Goal: Find specific page/section

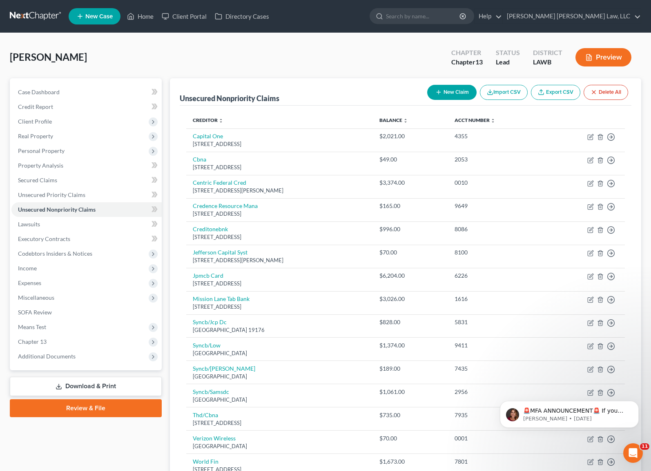
click at [32, 17] on link at bounding box center [36, 16] width 52 height 15
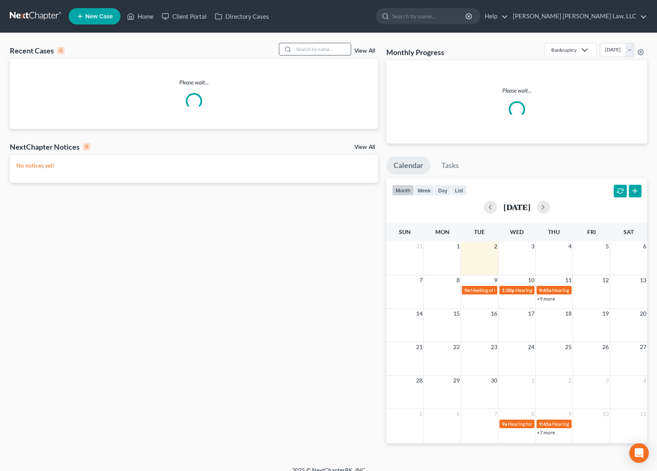
click at [330, 48] on input "search" at bounding box center [321, 49] width 57 height 12
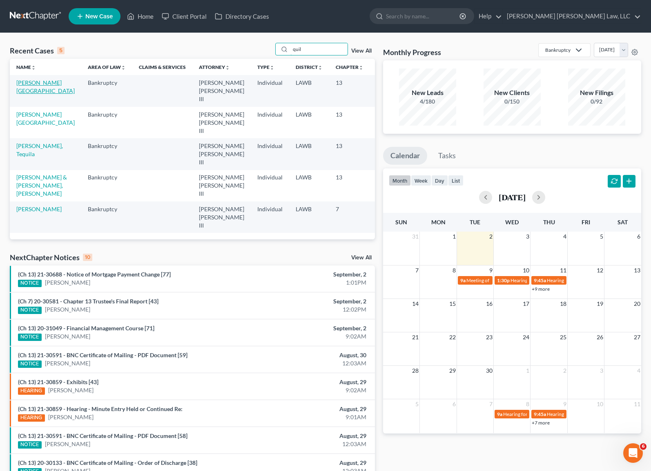
type input "quil"
click at [26, 89] on link "[PERSON_NAME][GEOGRAPHIC_DATA]" at bounding box center [45, 86] width 58 height 15
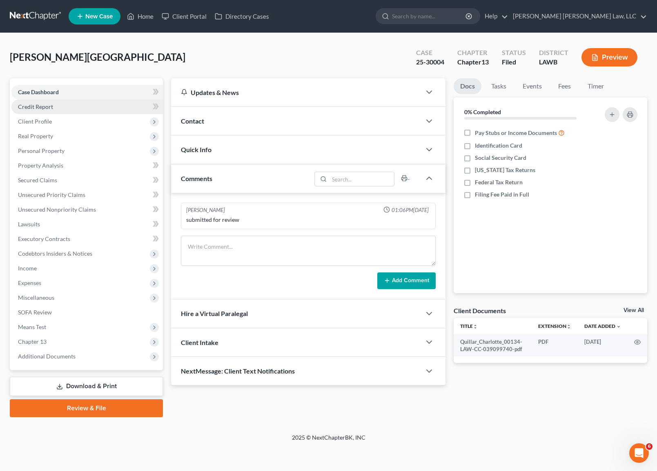
click at [46, 106] on span "Credit Report" at bounding box center [35, 106] width 35 height 7
